Goal: Register for event/course

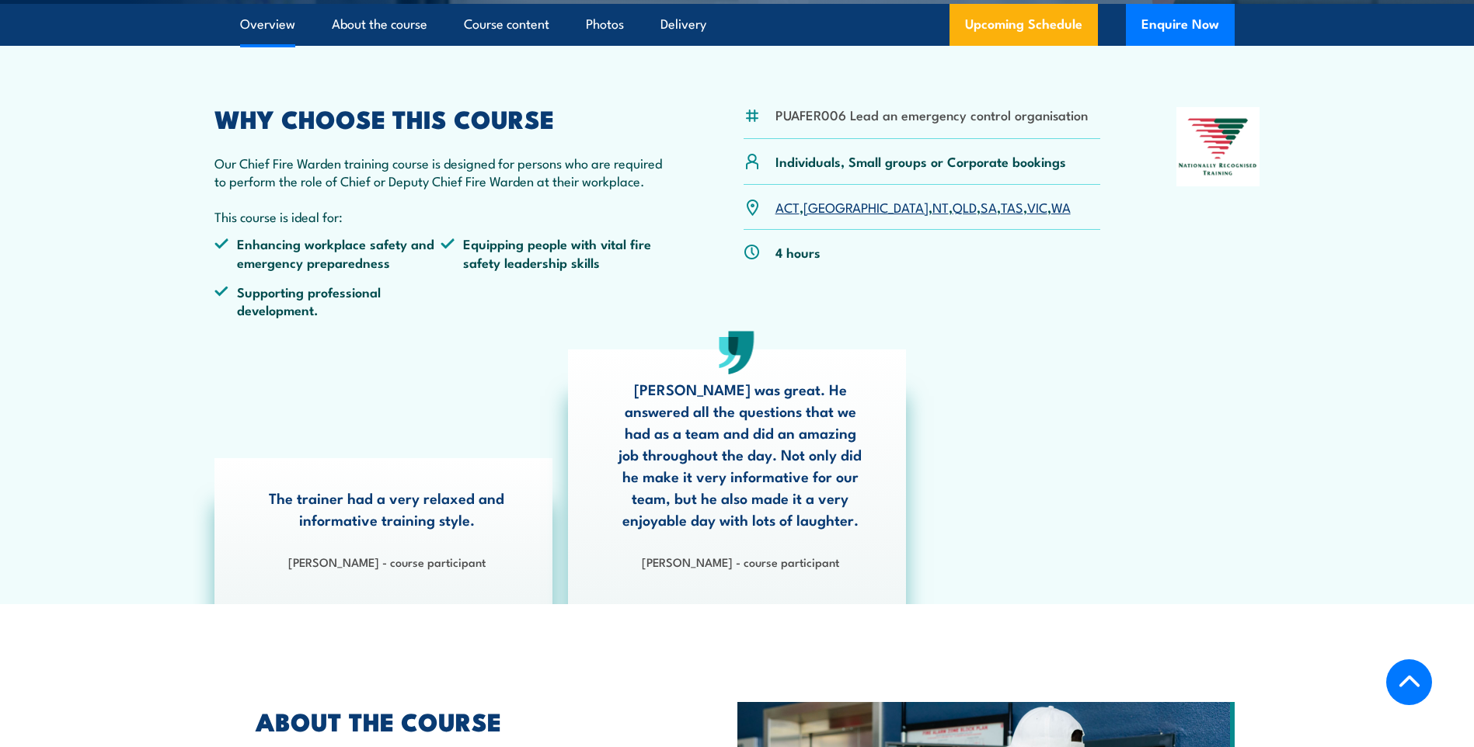
scroll to position [466, 0]
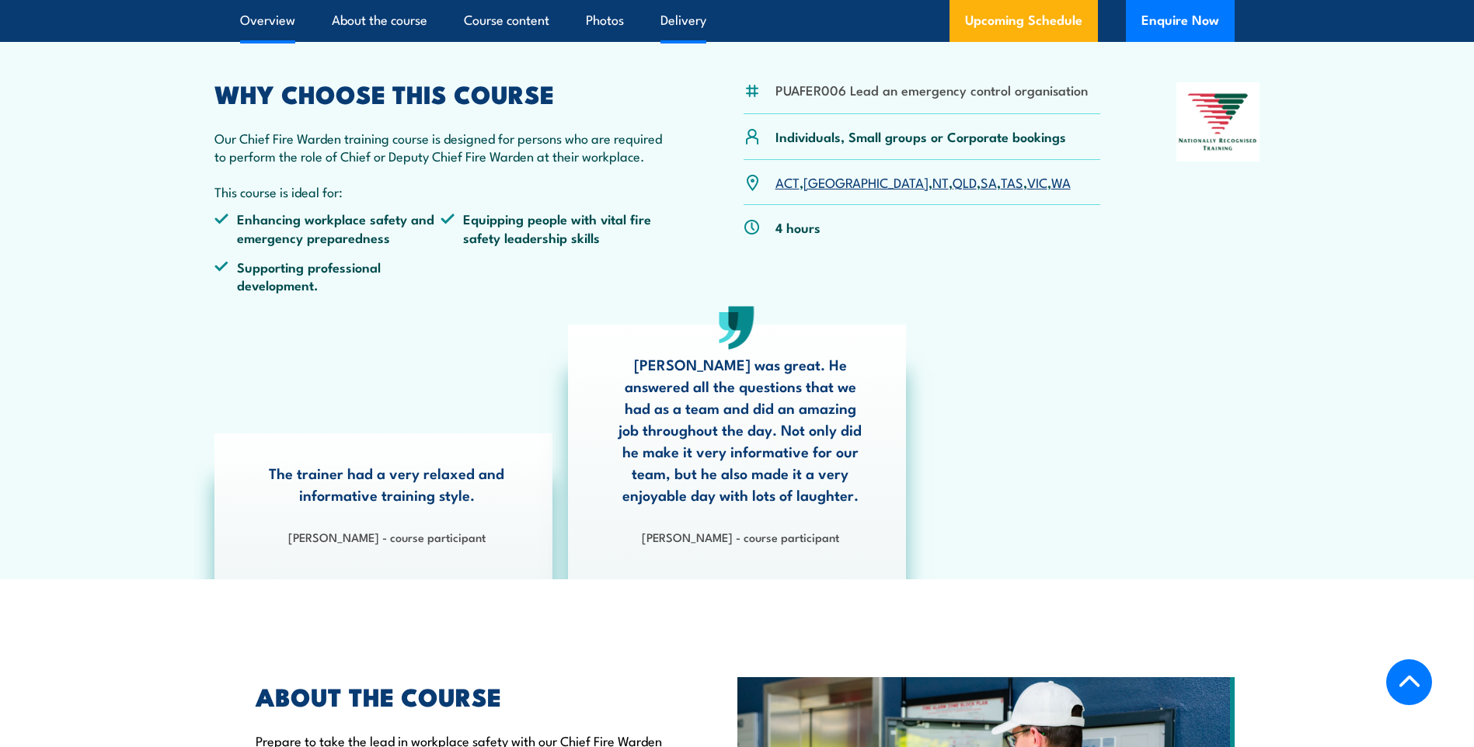
click at [673, 19] on link "Delivery" at bounding box center [683, 20] width 46 height 41
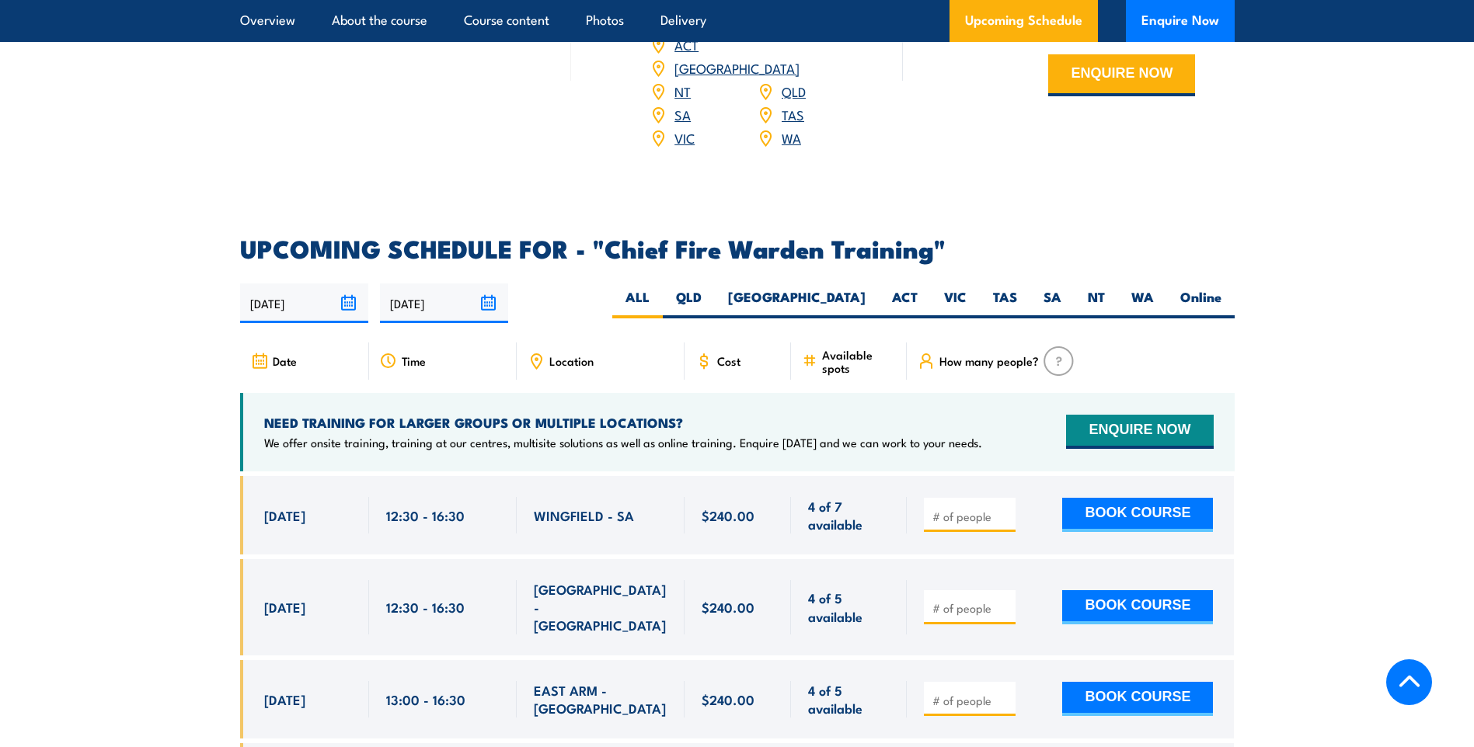
scroll to position [2620, 0]
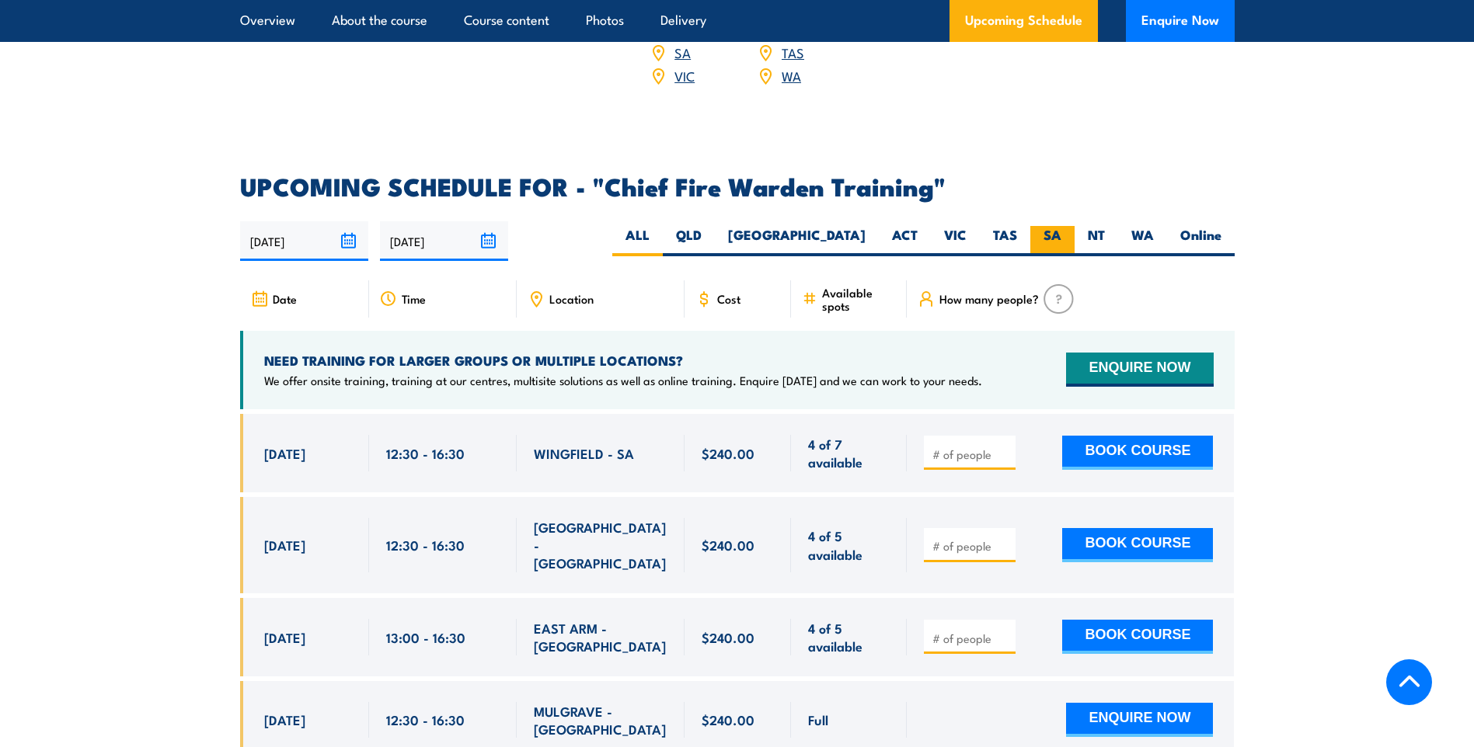
click at [1050, 226] on label "SA" at bounding box center [1052, 241] width 44 height 30
click at [1061, 226] on input "SA" at bounding box center [1066, 231] width 10 height 10
radio input "true"
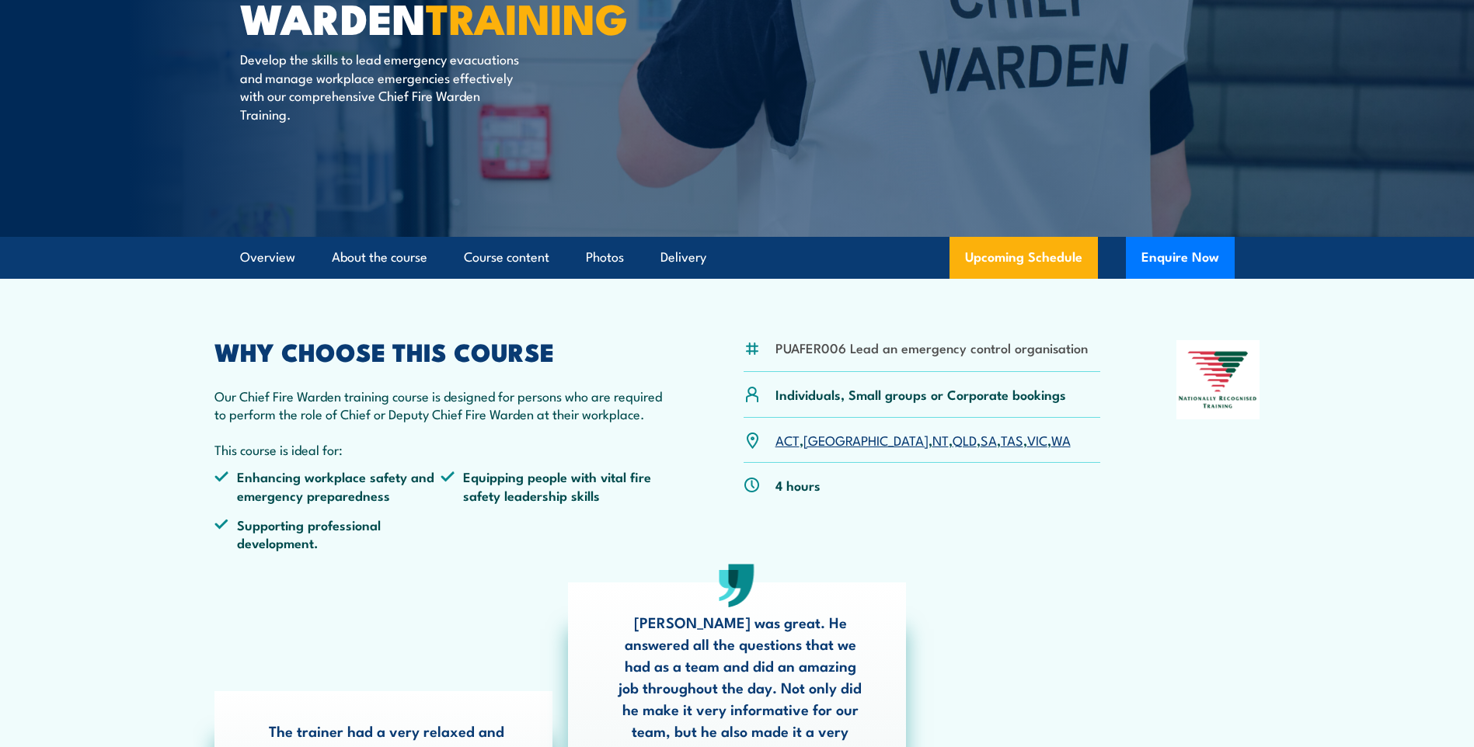
scroll to position [207, 0]
click at [370, 260] on link "About the course" at bounding box center [380, 258] width 96 height 41
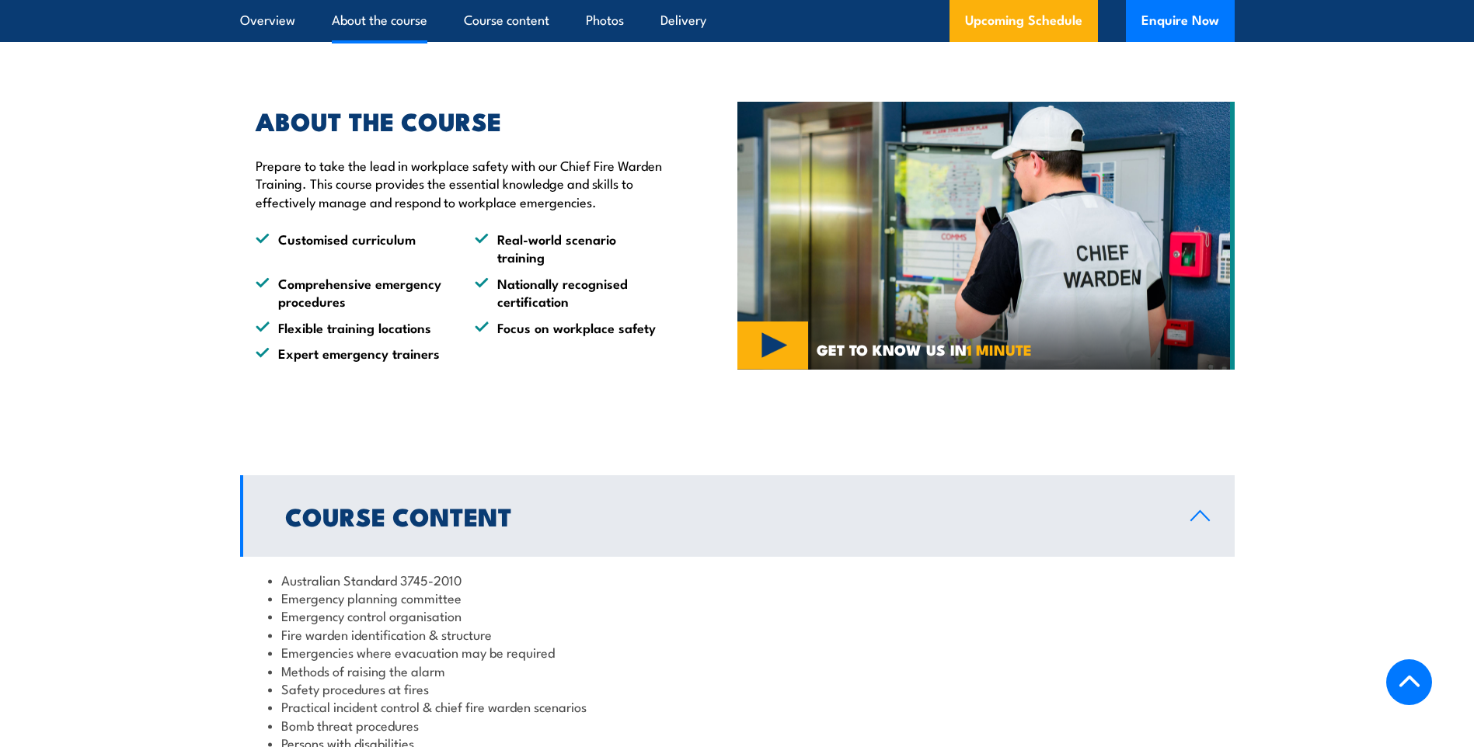
scroll to position [1046, 0]
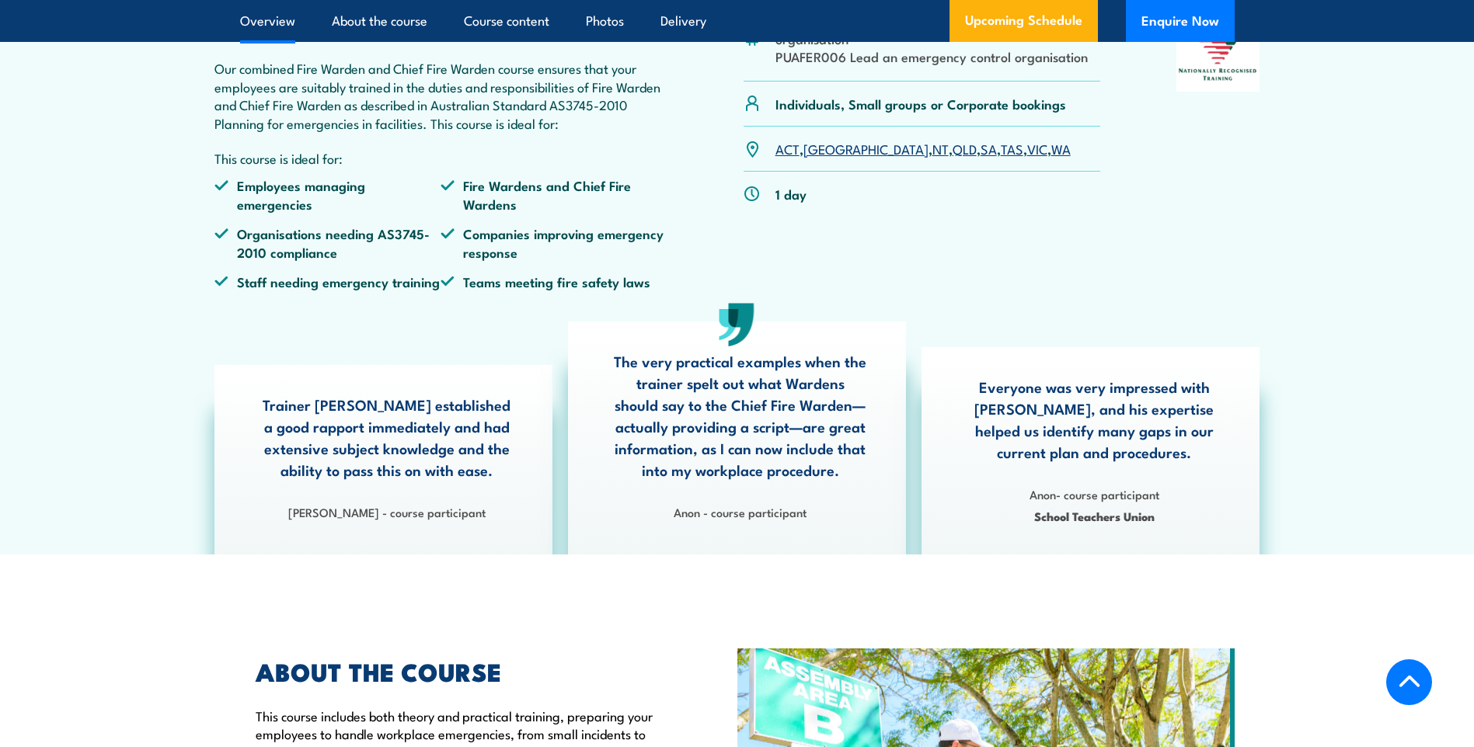
scroll to position [388, 0]
